Goal: Task Accomplishment & Management: Complete application form

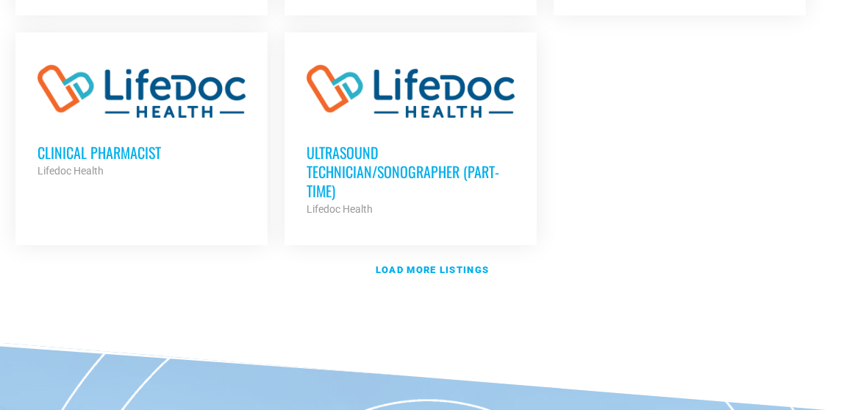
scroll to position [1892, 0]
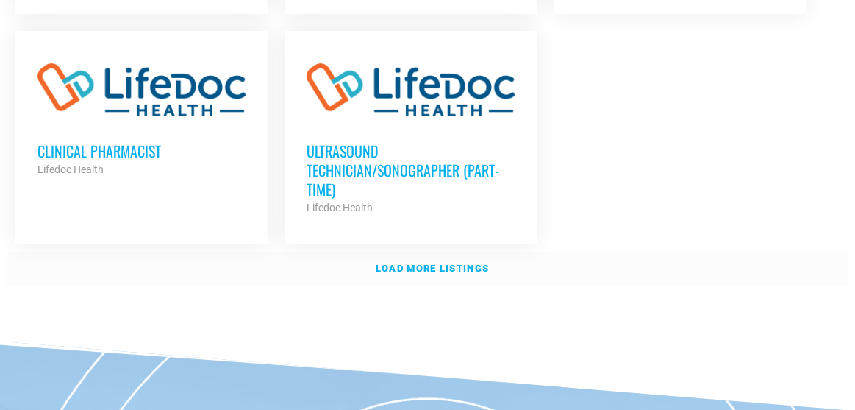
click at [441, 262] on strong "Load more listings" at bounding box center [432, 267] width 113 height 11
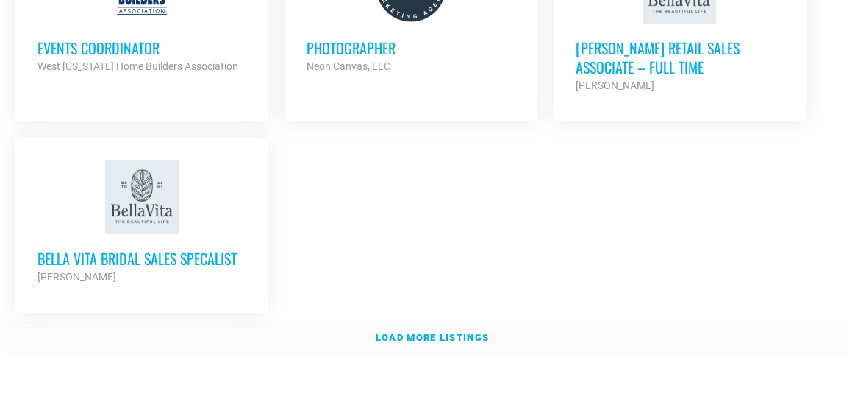
scroll to position [3274, 0]
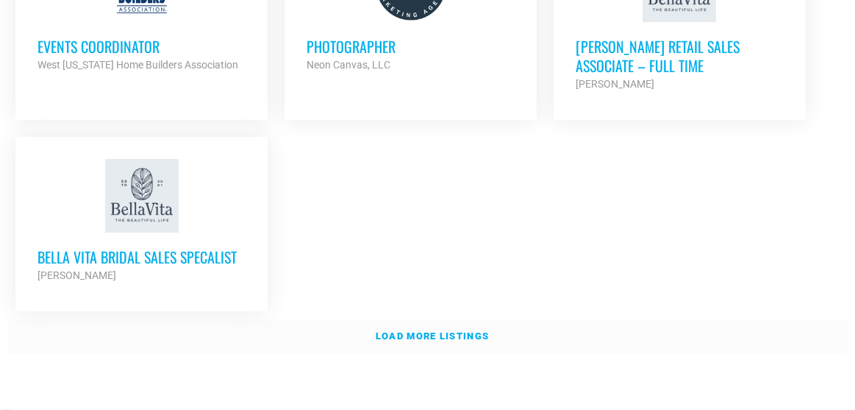
click at [442, 330] on strong "Load more listings" at bounding box center [432, 335] width 113 height 11
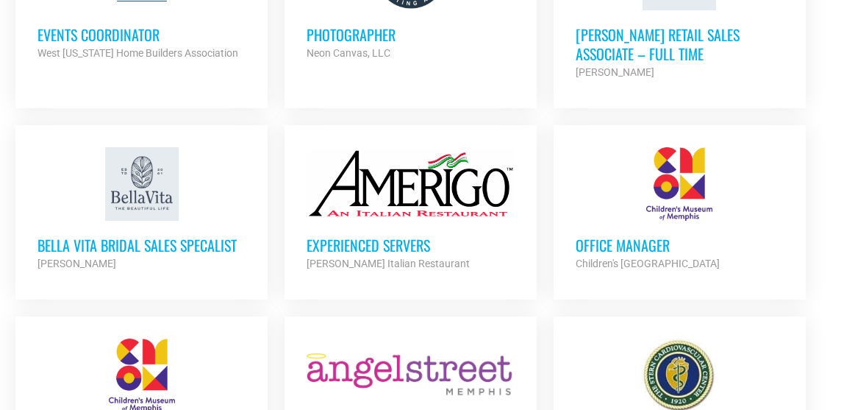
scroll to position [3287, 0]
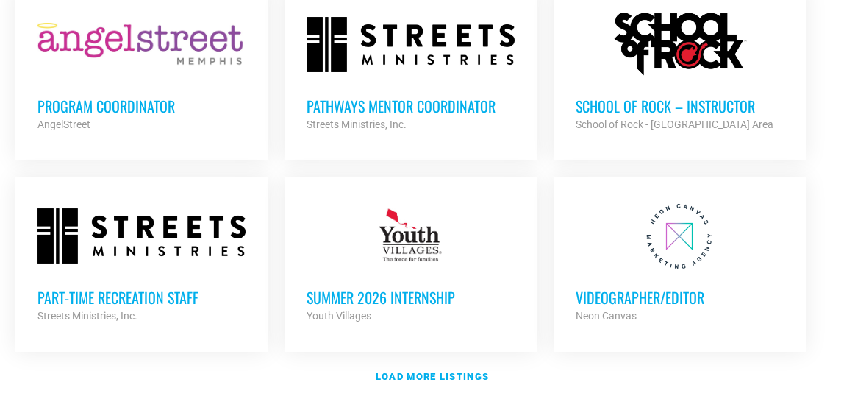
scroll to position [4475, 0]
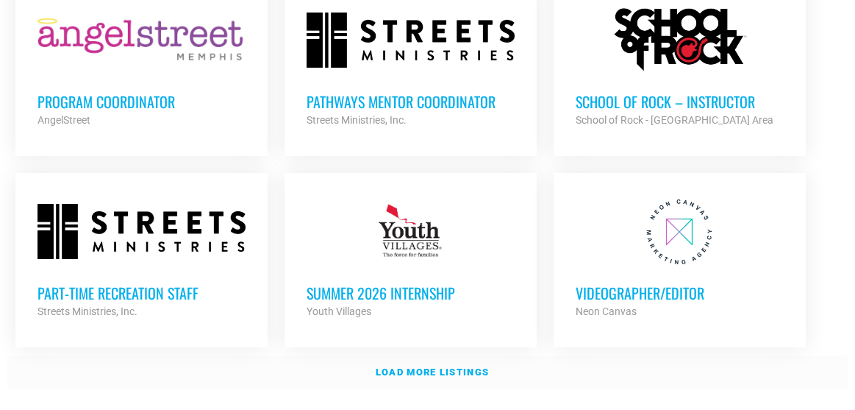
click at [444, 366] on strong "Load more listings" at bounding box center [432, 371] width 113 height 11
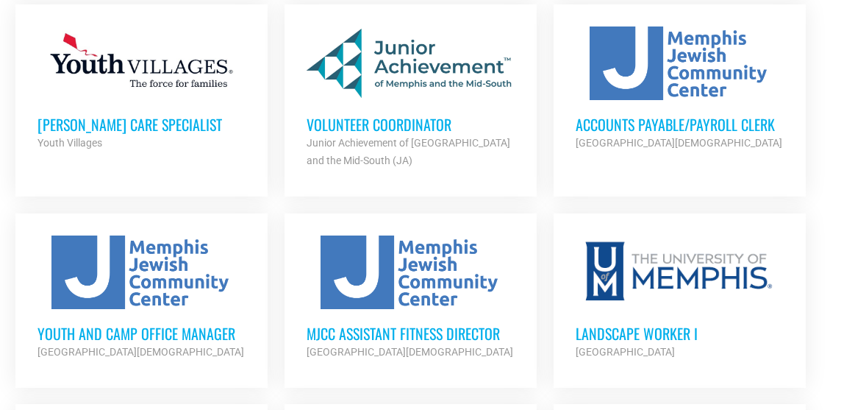
scroll to position [2144, 0]
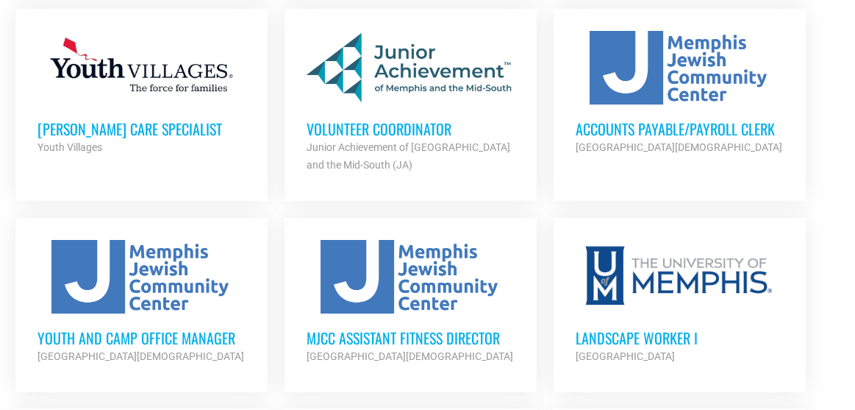
click at [213, 328] on h3 "Youth and Camp Office Manager" at bounding box center [141, 337] width 208 height 19
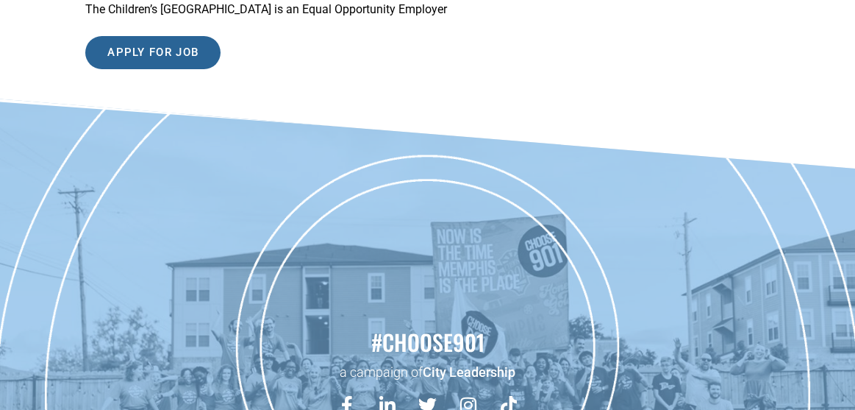
scroll to position [2310, 0]
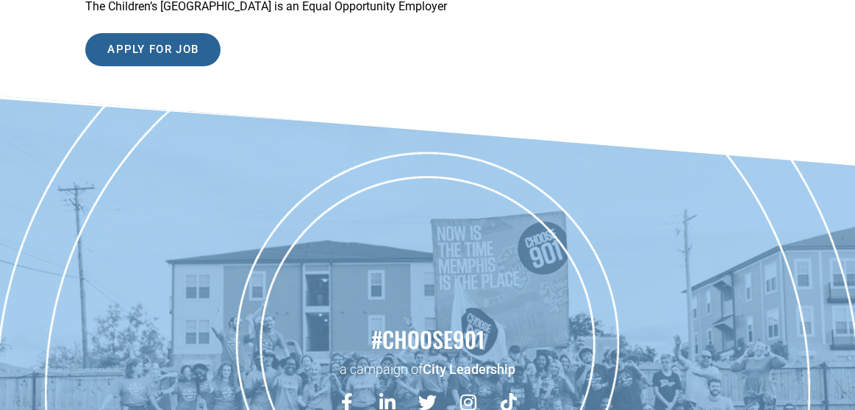
click at [138, 66] on input "Apply for job" at bounding box center [152, 49] width 135 height 33
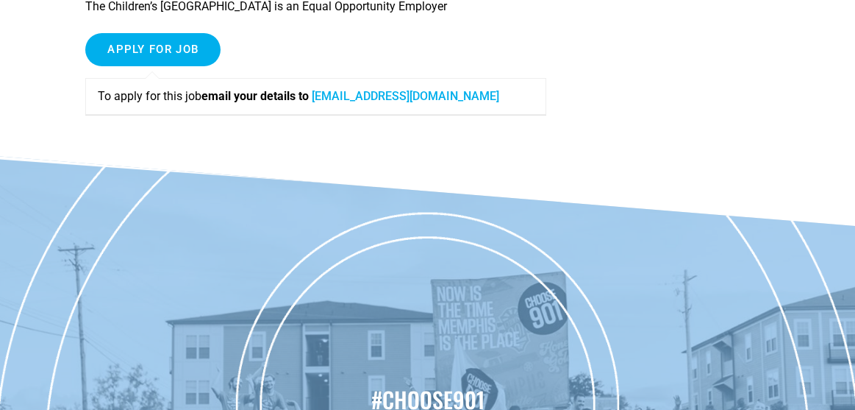
click at [364, 103] on link "[EMAIL_ADDRESS][DOMAIN_NAME]" at bounding box center [405, 96] width 187 height 14
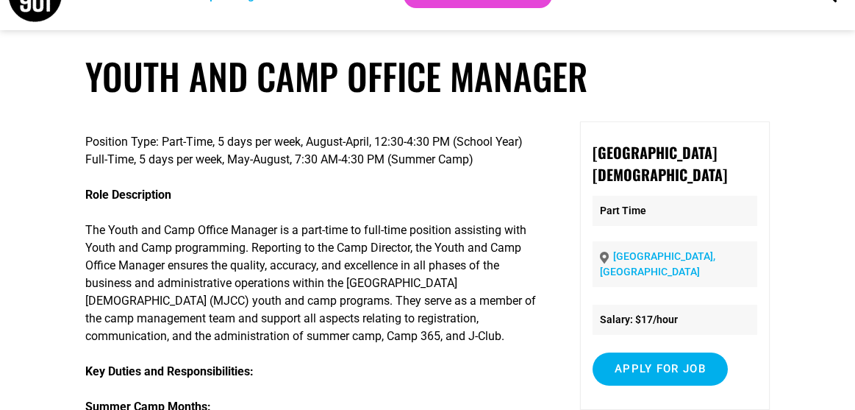
scroll to position [46, 0]
